Goal: Task Accomplishment & Management: Manage account settings

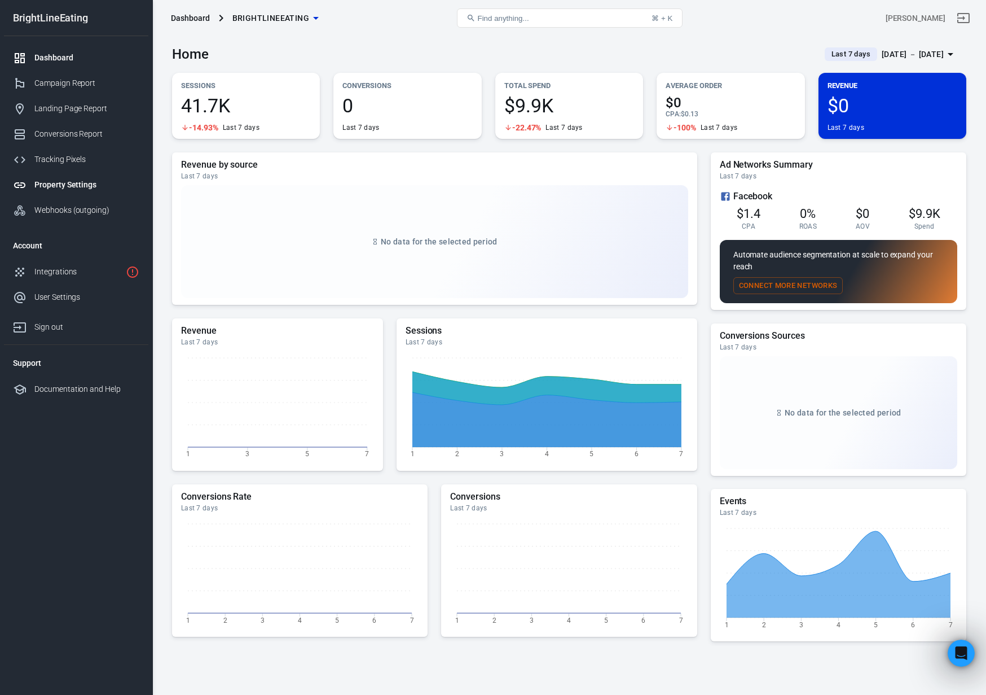
click at [67, 181] on div "Property Settings" at bounding box center [86, 185] width 105 height 12
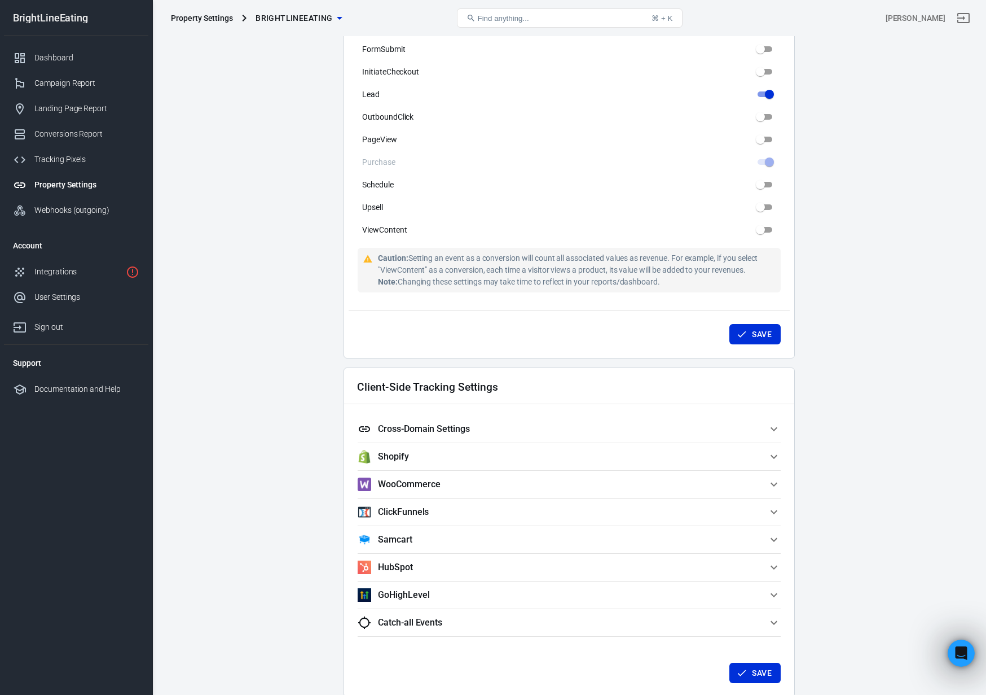
scroll to position [820, 0]
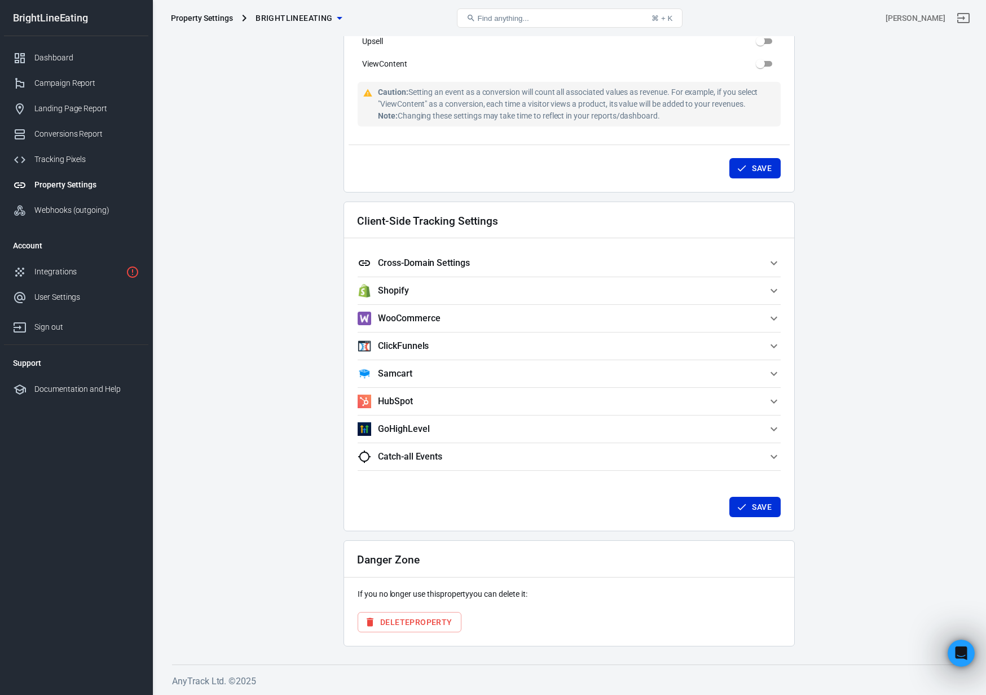
click at [407, 262] on h5 "Cross-Domain Settings" at bounding box center [424, 262] width 92 height 11
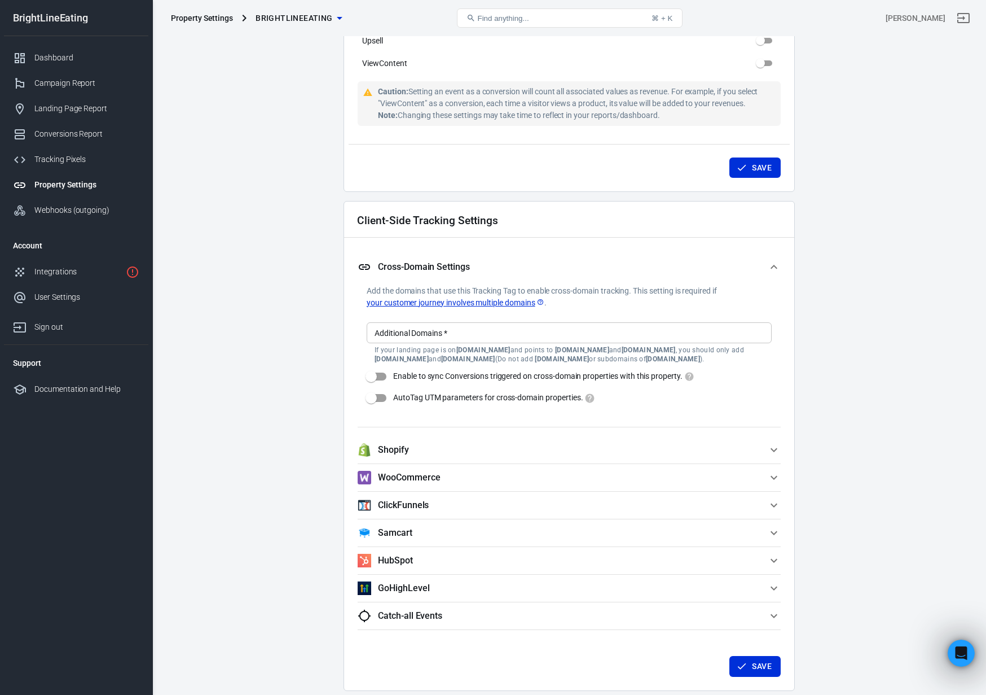
click at [402, 334] on input "Additional Domains   *" at bounding box center [568, 333] width 397 height 14
type input "[DOMAIN_NAME]"
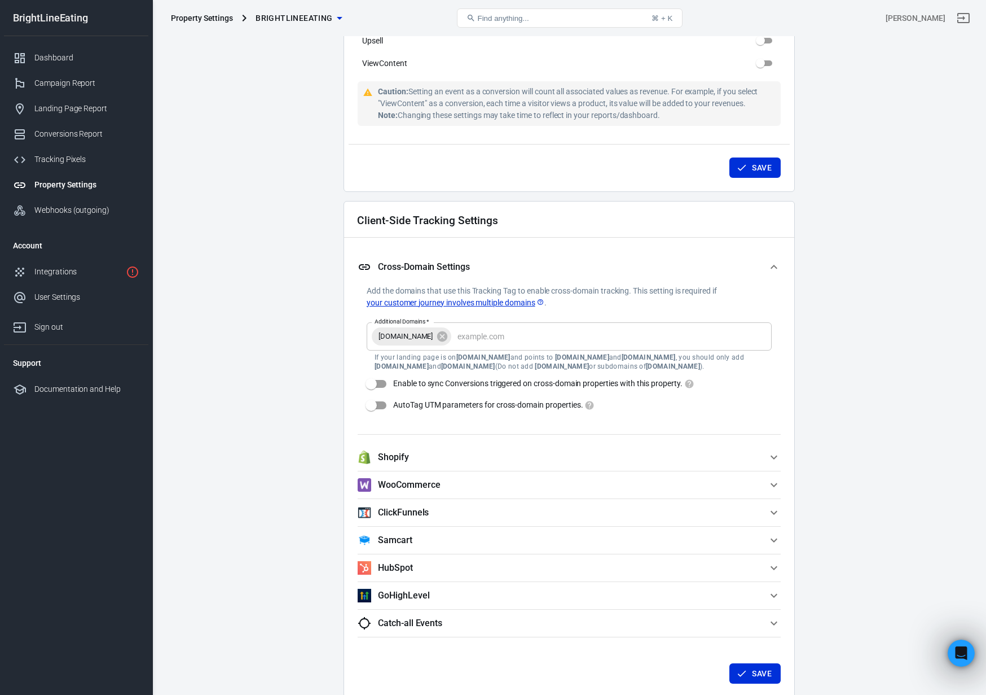
drag, startPoint x: 907, startPoint y: 117, endPoint x: 922, endPoint y: 120, distance: 15.5
click at [907, 117] on main "Auto Scan Tracking Script Settings Property Settings Name BrightLineEating Name…" at bounding box center [569, 10] width 795 height 1604
click at [492, 340] on input "Additional Domains   *" at bounding box center [601, 336] width 297 height 14
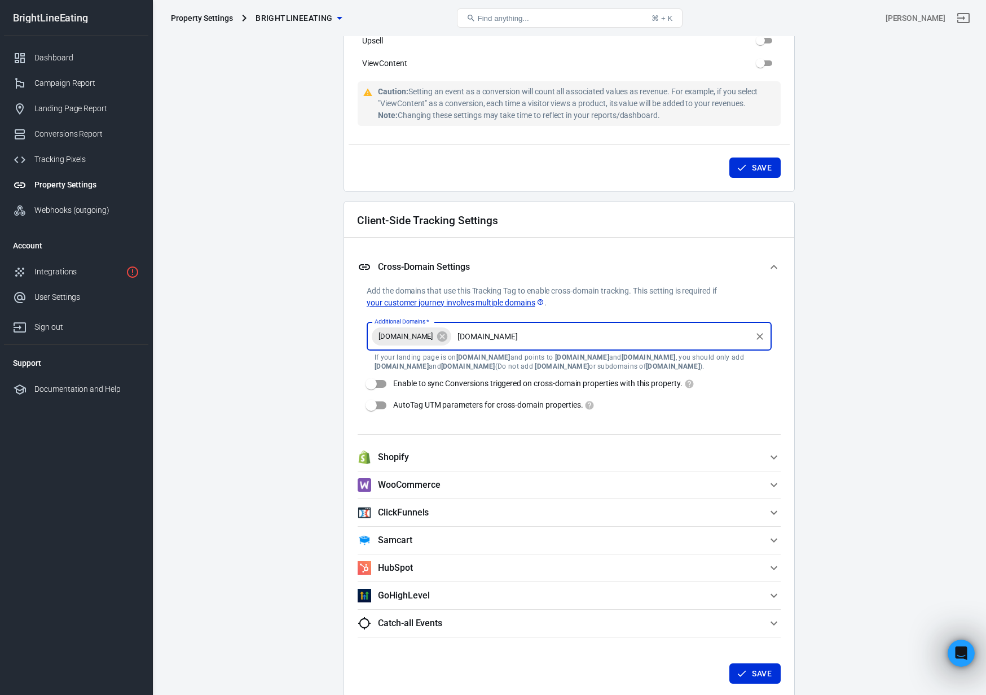
type input "[DOMAIN_NAME]"
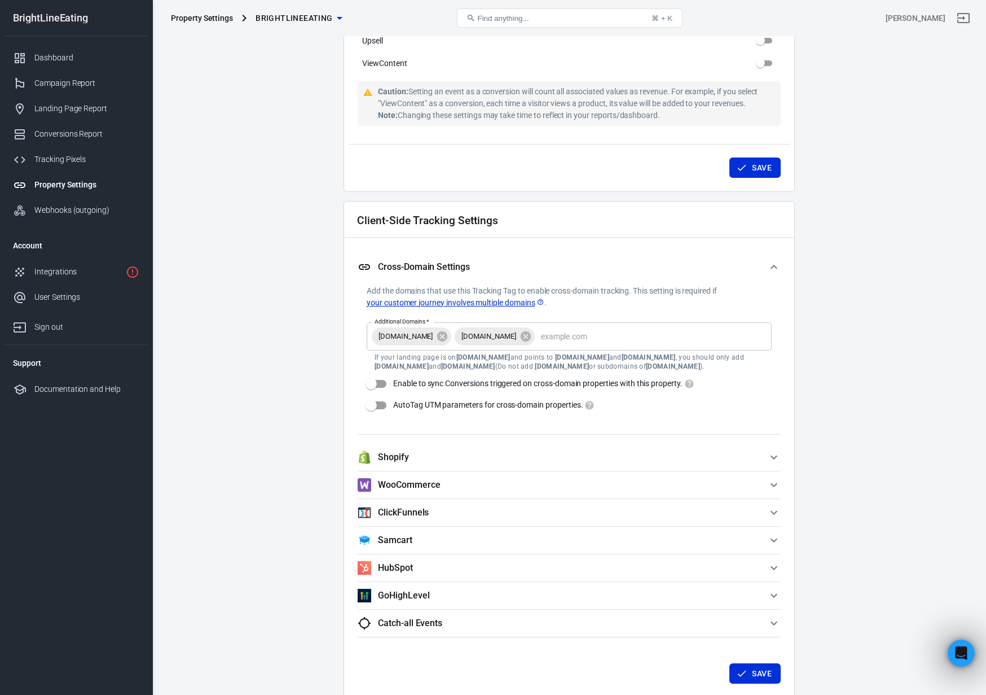
scroll to position [816, 0]
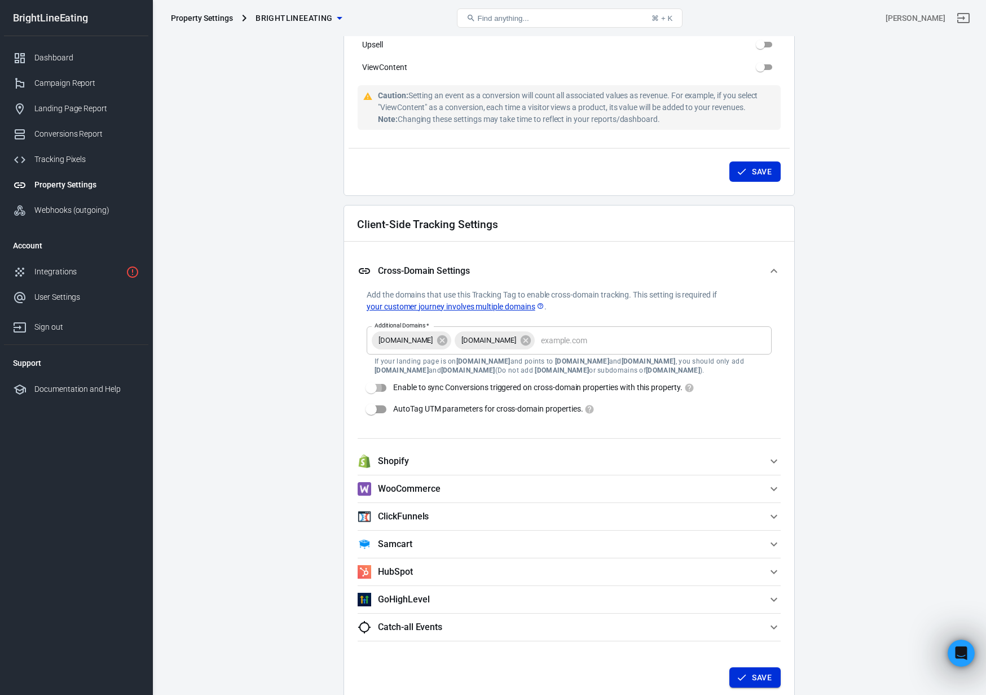
click at [764, 680] on button "Save" at bounding box center [755, 677] width 51 height 21
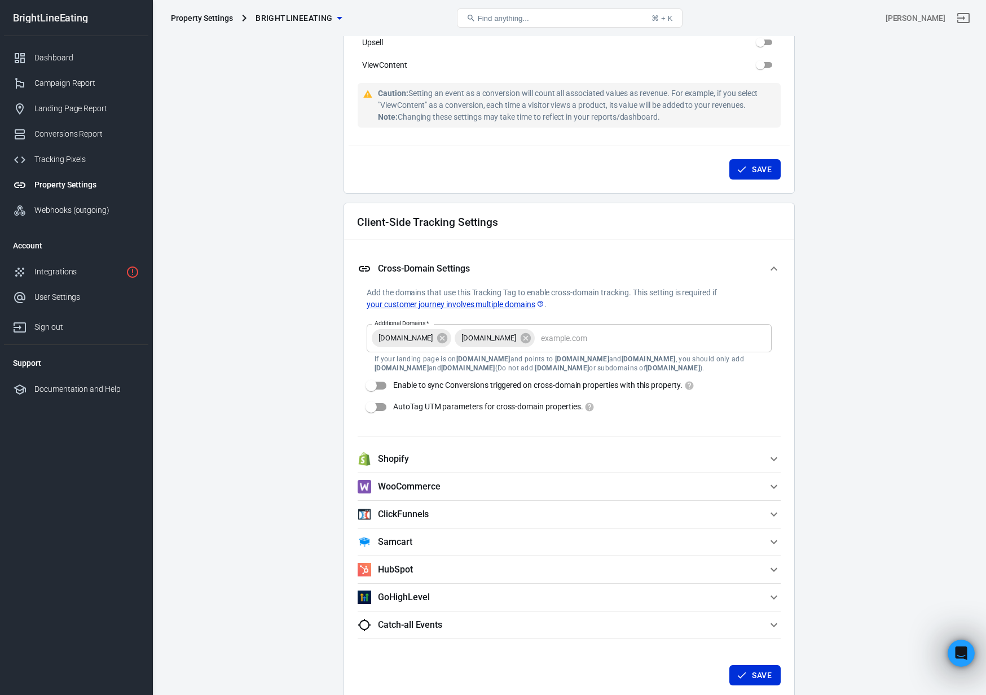
scroll to position [823, 0]
